Goal: Information Seeking & Learning: Compare options

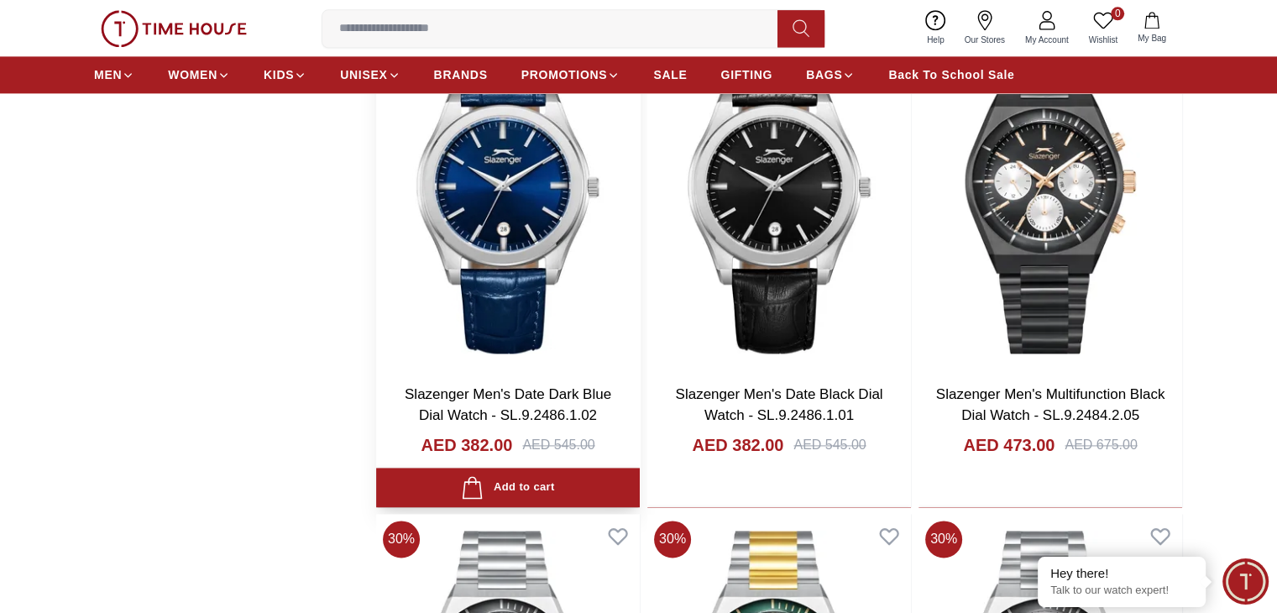
scroll to position [2352, 0]
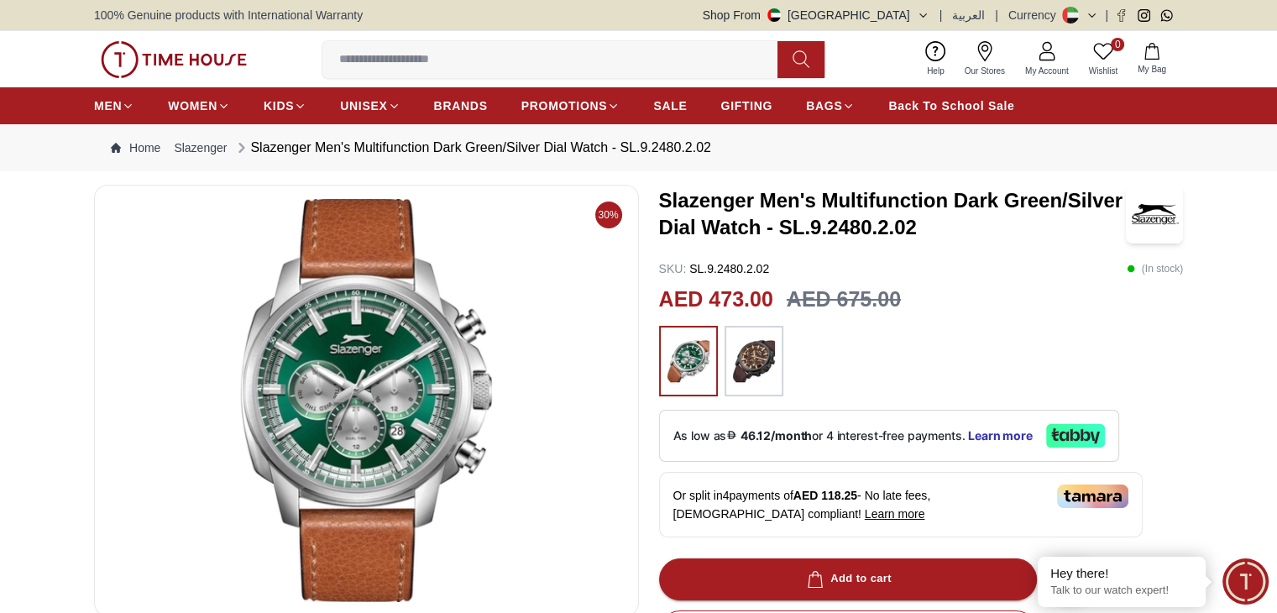
click at [756, 387] on div at bounding box center [754, 361] width 59 height 71
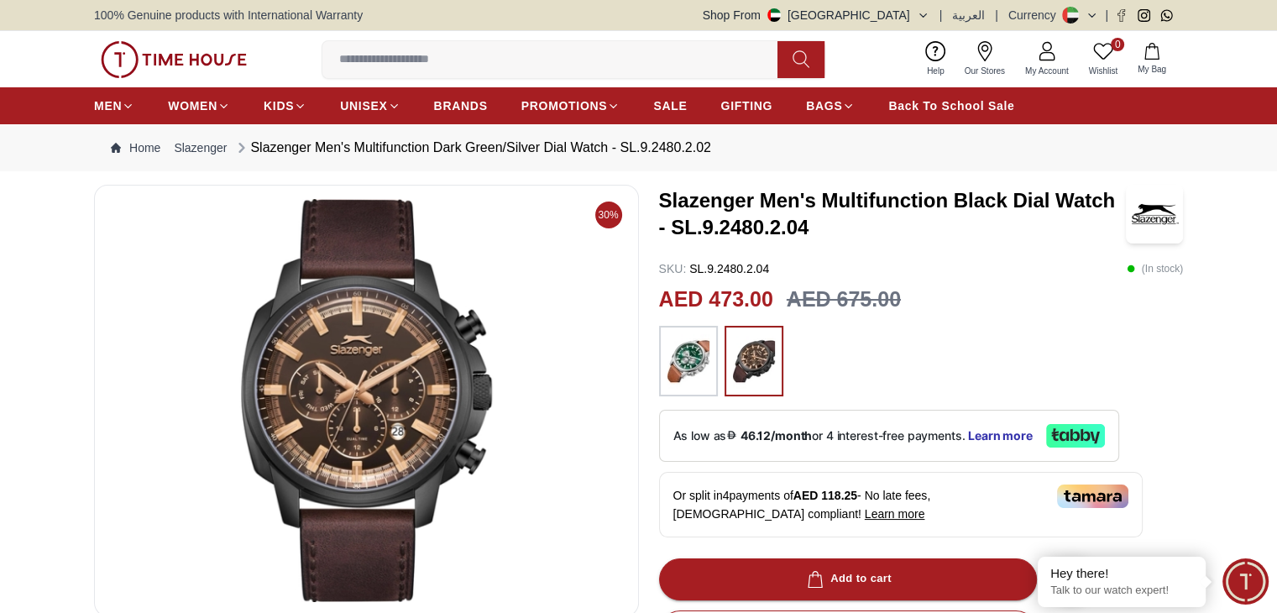
click at [676, 356] on img at bounding box center [689, 361] width 42 height 54
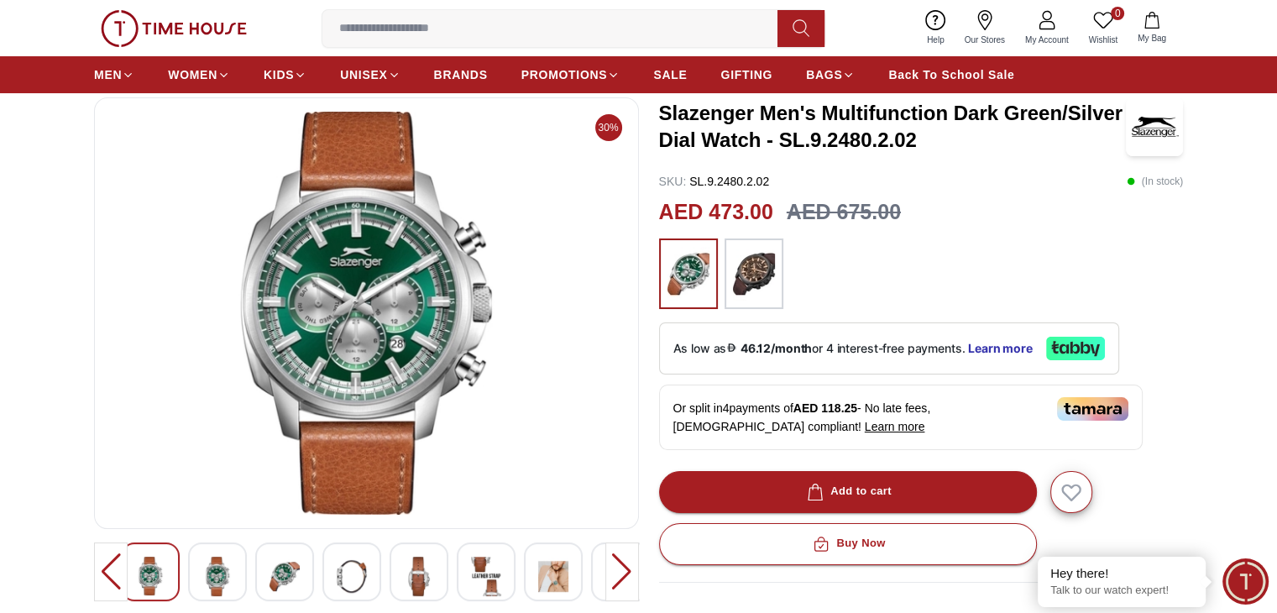
scroll to position [84, 0]
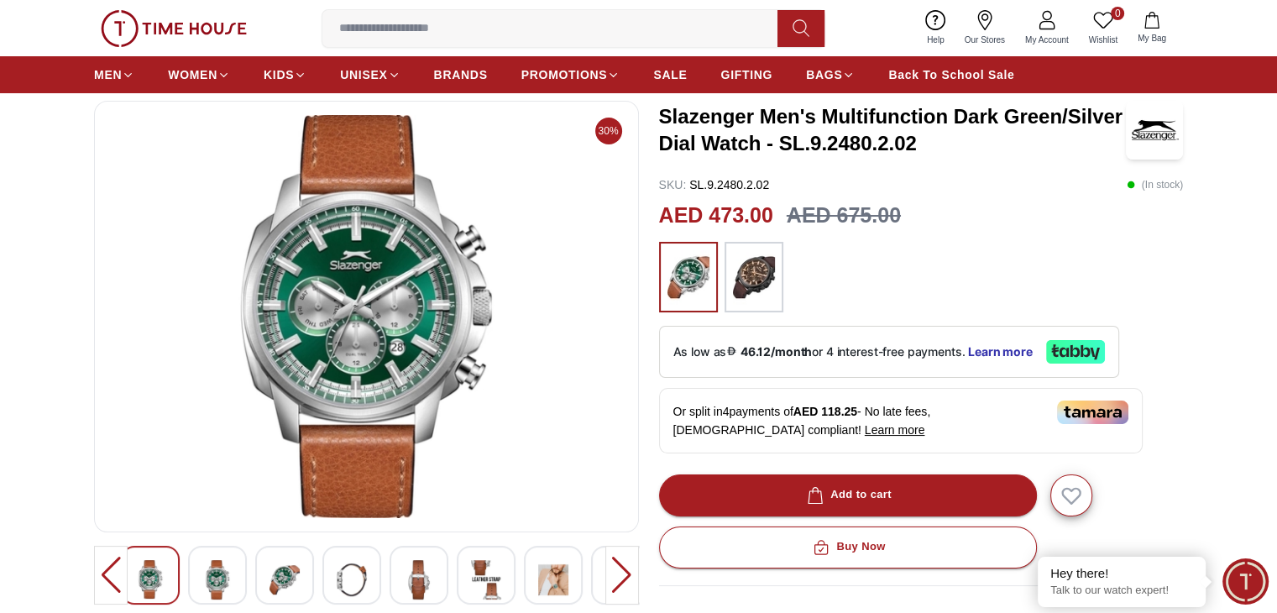
click at [366, 578] on img at bounding box center [352, 579] width 30 height 39
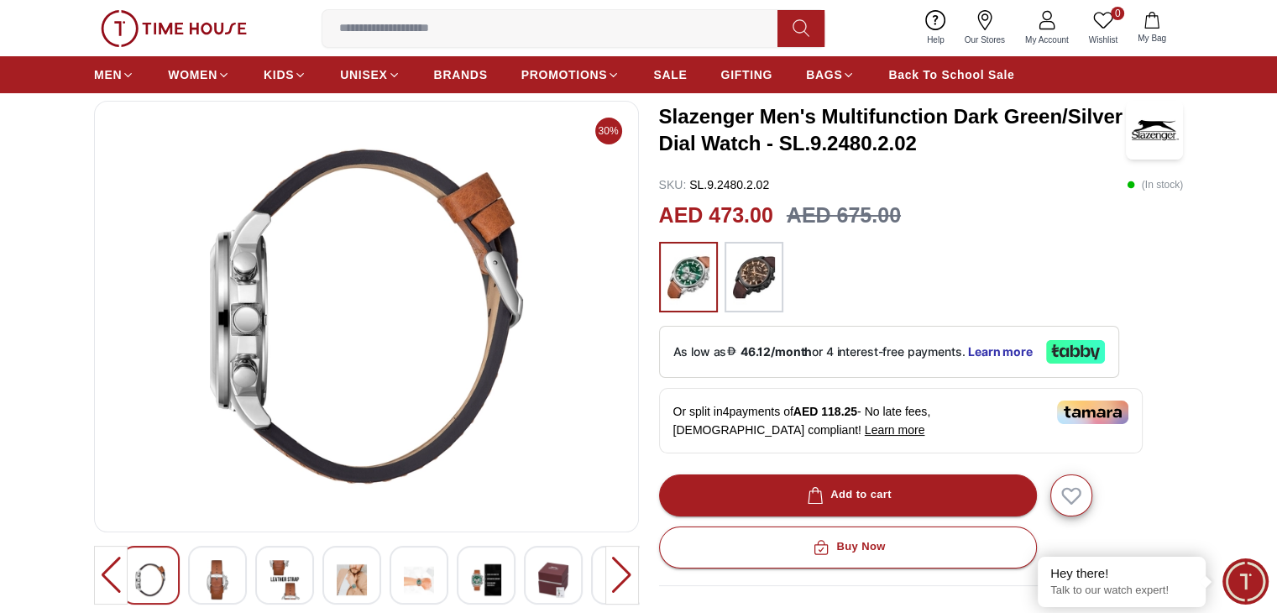
click at [366, 578] on img at bounding box center [352, 579] width 30 height 39
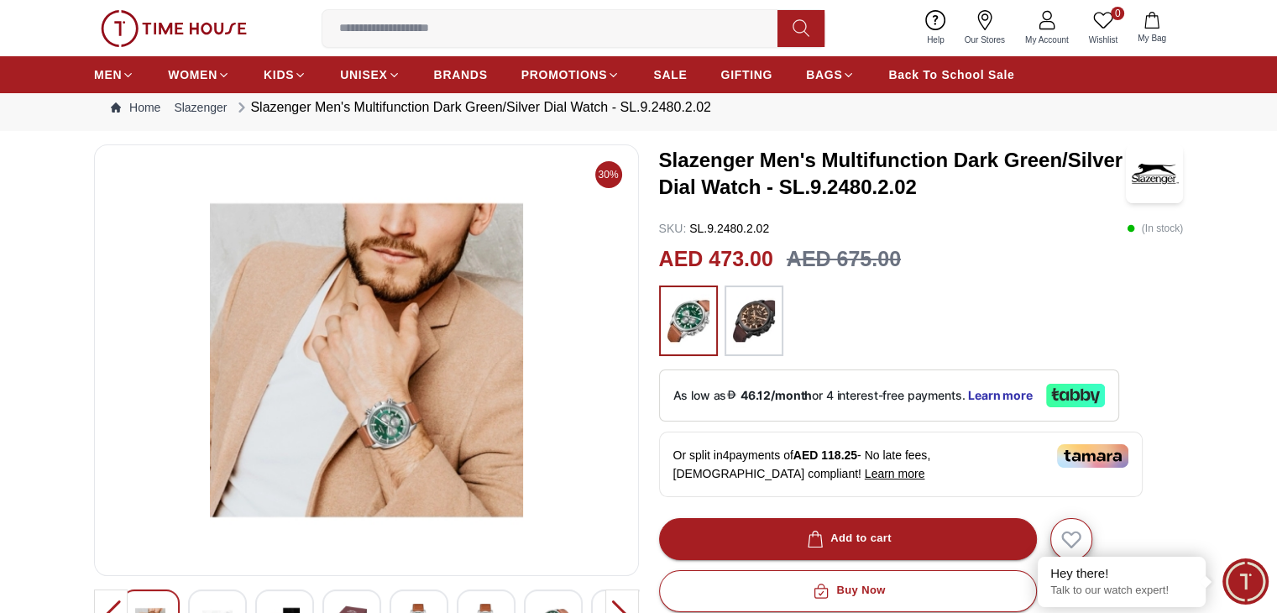
scroll to position [0, 0]
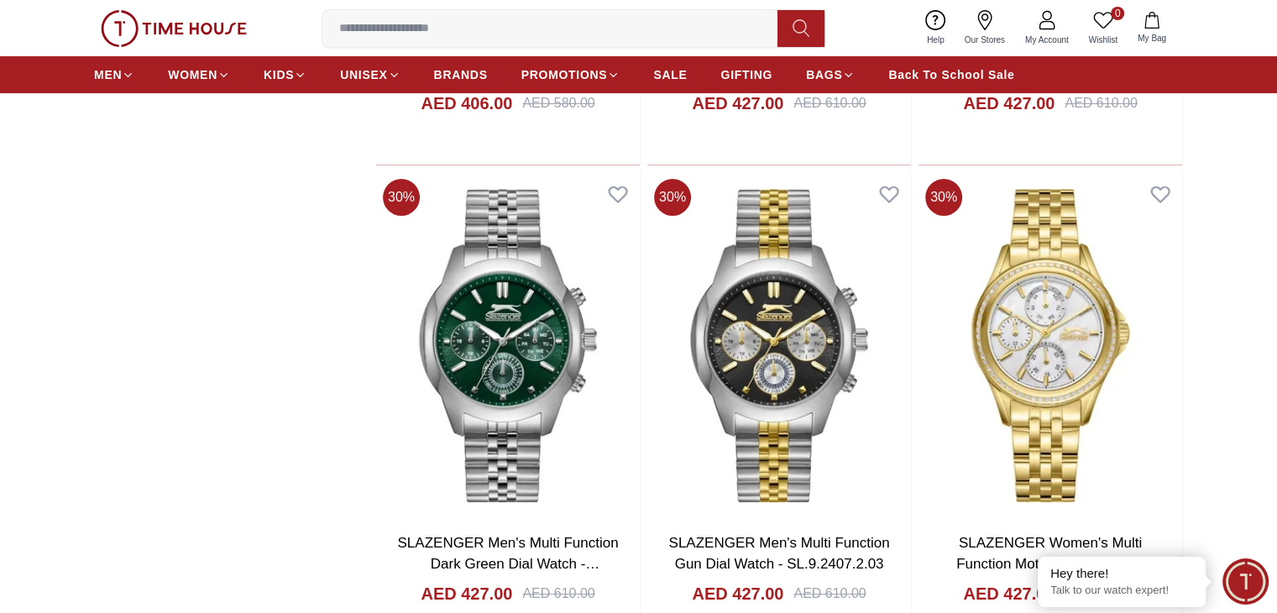
scroll to position [6503, 0]
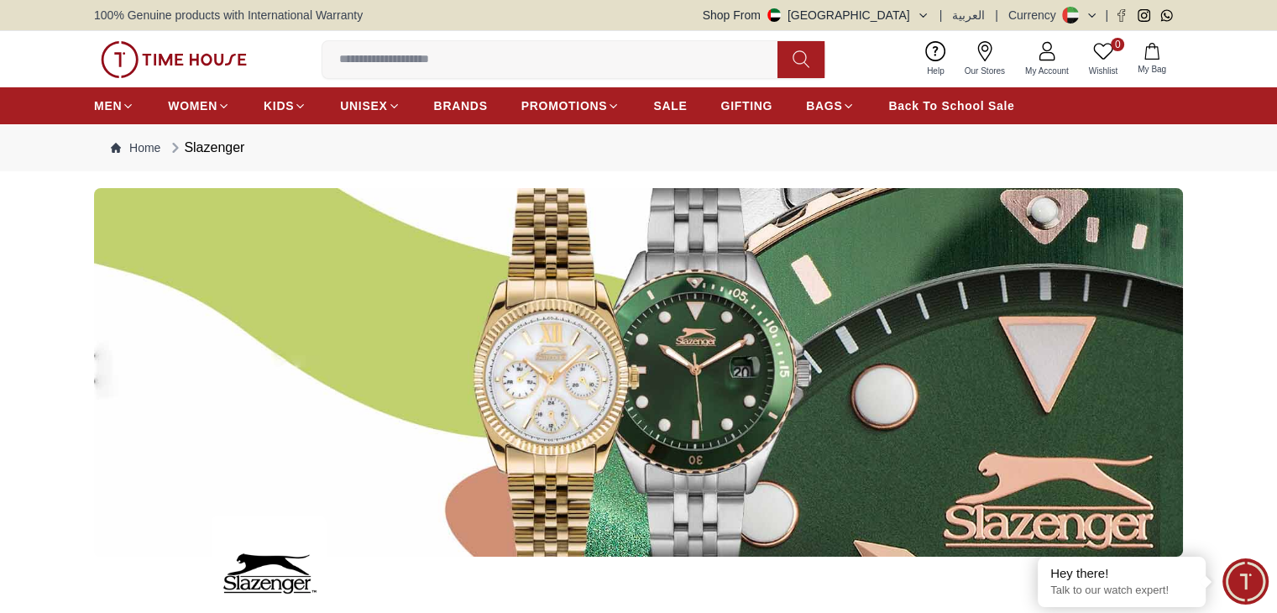
click at [689, 384] on img at bounding box center [638, 372] width 1089 height 369
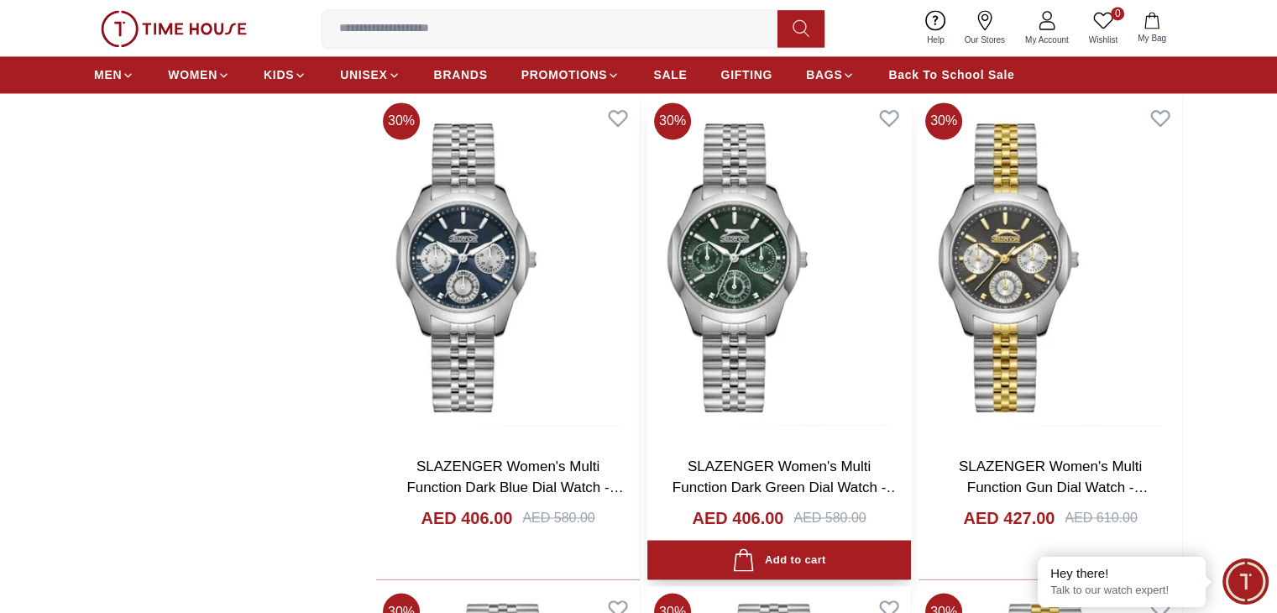
scroll to position [2688, 0]
